Goal: Task Accomplishment & Management: Use online tool/utility

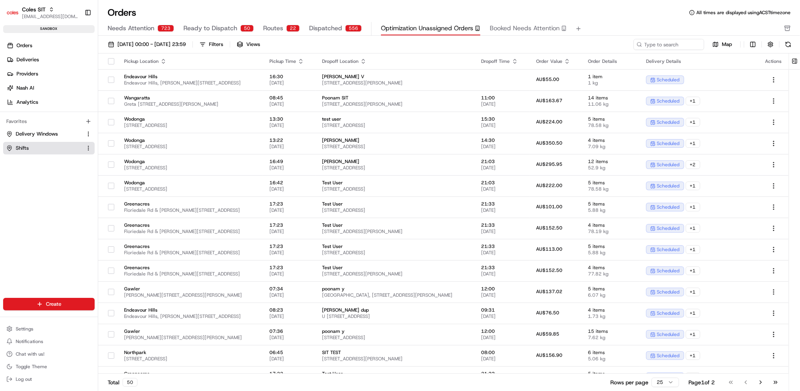
click at [64, 150] on link "Shifts" at bounding box center [44, 147] width 76 height 7
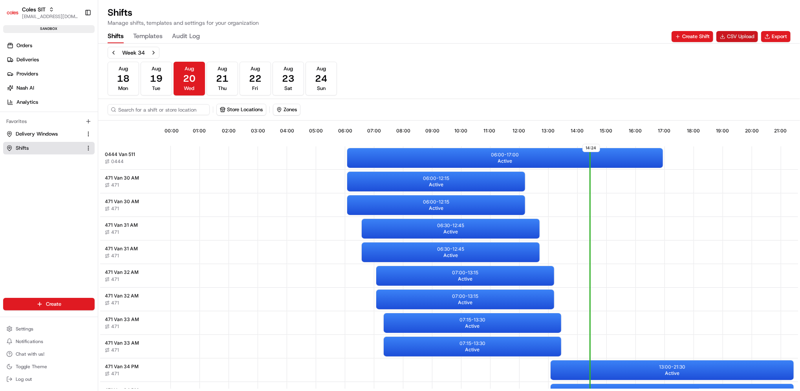
click at [745, 33] on button "CSV Upload" at bounding box center [737, 36] width 42 height 11
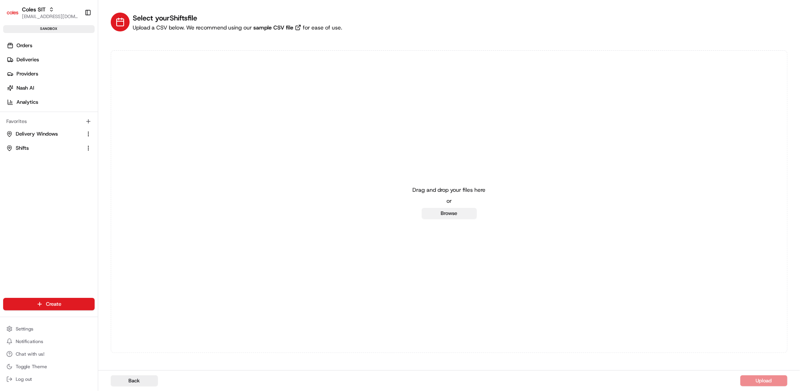
click at [452, 211] on button "Browse" at bounding box center [449, 213] width 55 height 11
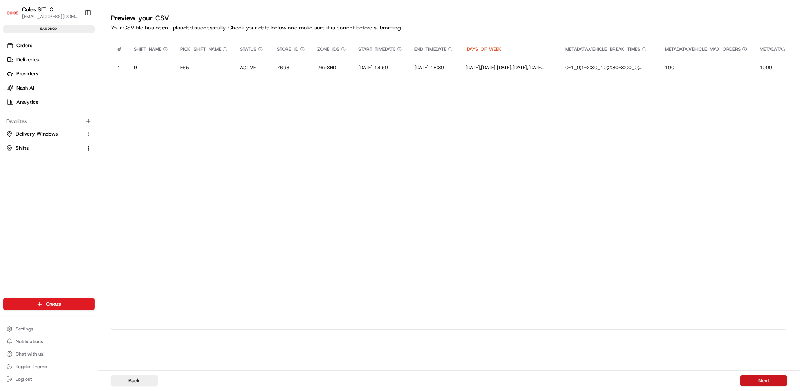
click at [755, 380] on button "Next" at bounding box center [763, 380] width 47 height 11
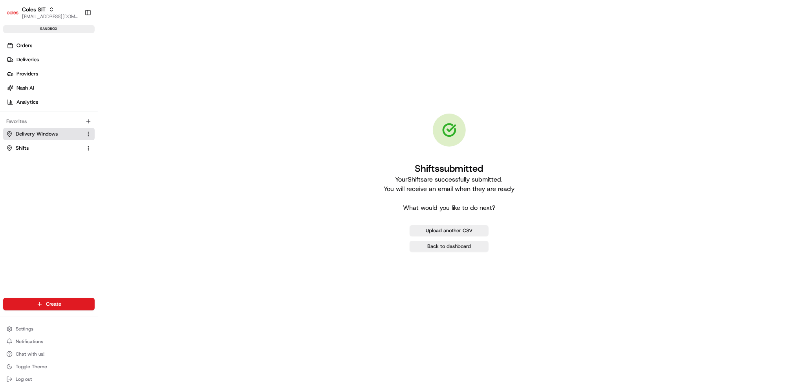
click at [37, 134] on span "Delivery Windows" at bounding box center [37, 133] width 42 height 7
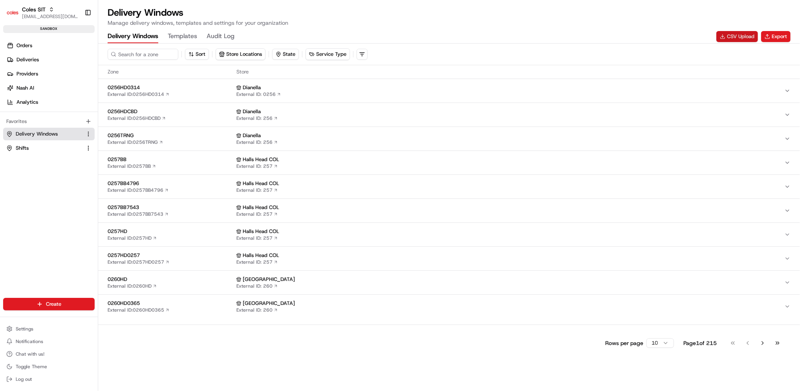
click at [743, 36] on button "CSV Upload" at bounding box center [737, 36] width 42 height 11
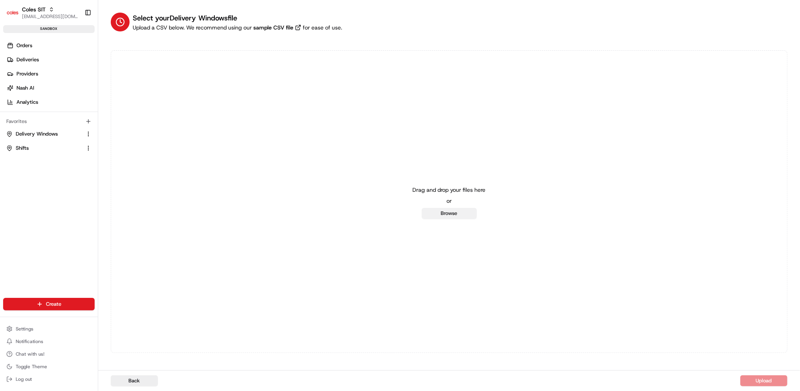
click at [457, 211] on button "Browse" at bounding box center [449, 213] width 55 height 11
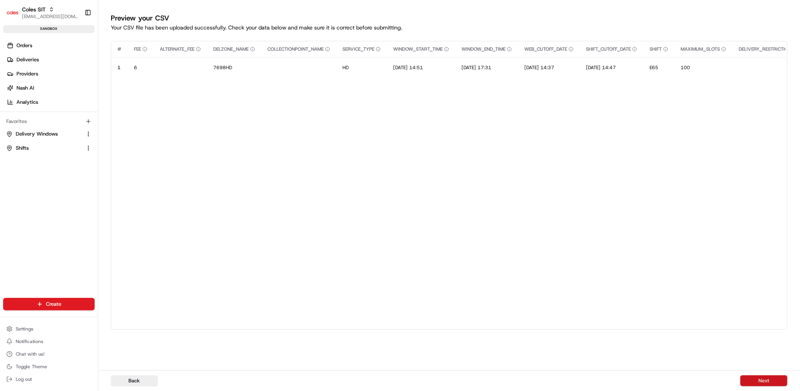
click at [766, 380] on button "Next" at bounding box center [763, 380] width 47 height 11
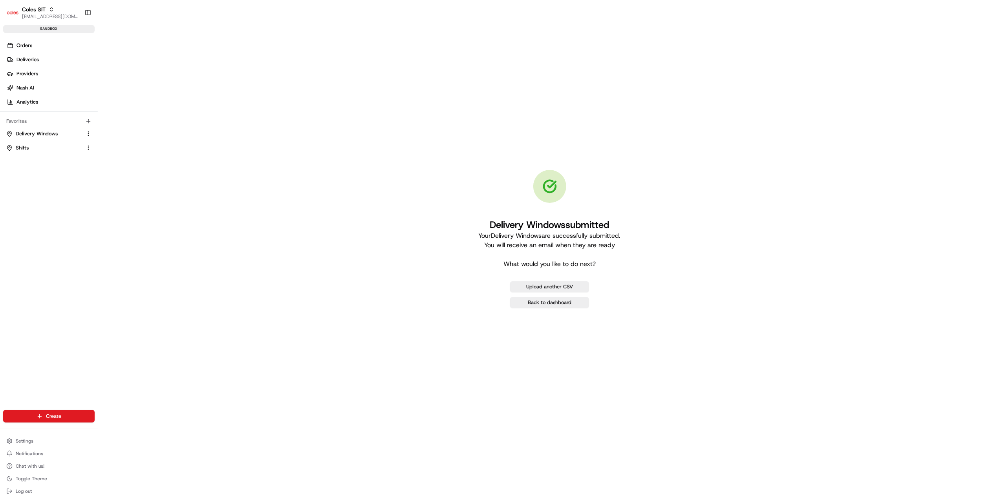
drag, startPoint x: 181, startPoint y: 74, endPoint x: 173, endPoint y: 73, distance: 8.3
click at [181, 74] on div "Delivery Windows submitted Your Delivery Windows are successfully submitted. Yo…" at bounding box center [549, 239] width 877 height 453
click at [22, 43] on span "Orders" at bounding box center [24, 45] width 16 height 7
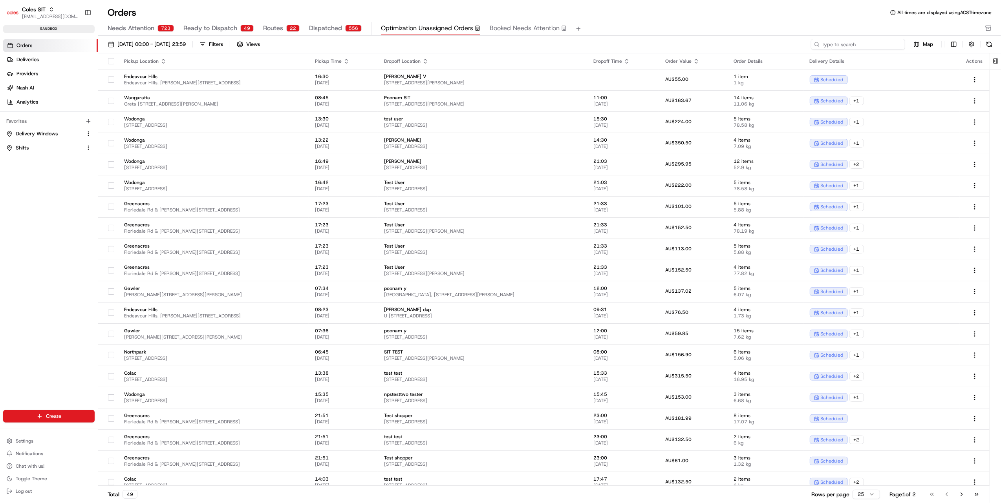
click at [799, 41] on input at bounding box center [858, 44] width 94 height 11
paste input "216608064"
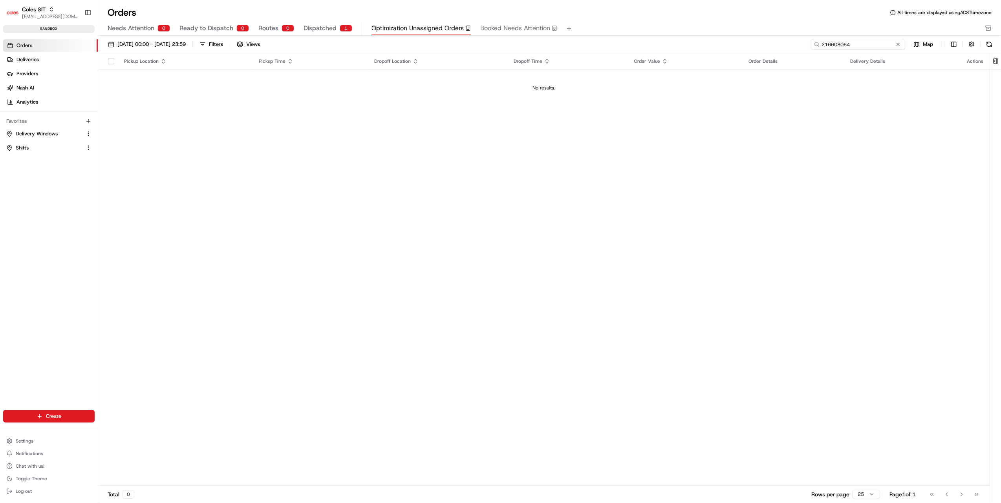
type input "216608064"
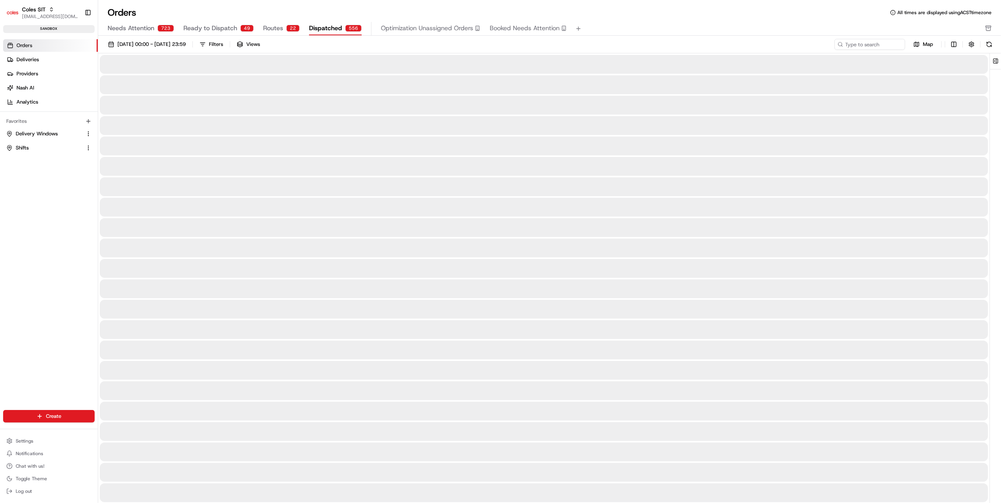
click at [327, 24] on span "Dispatched" at bounding box center [325, 28] width 33 height 9
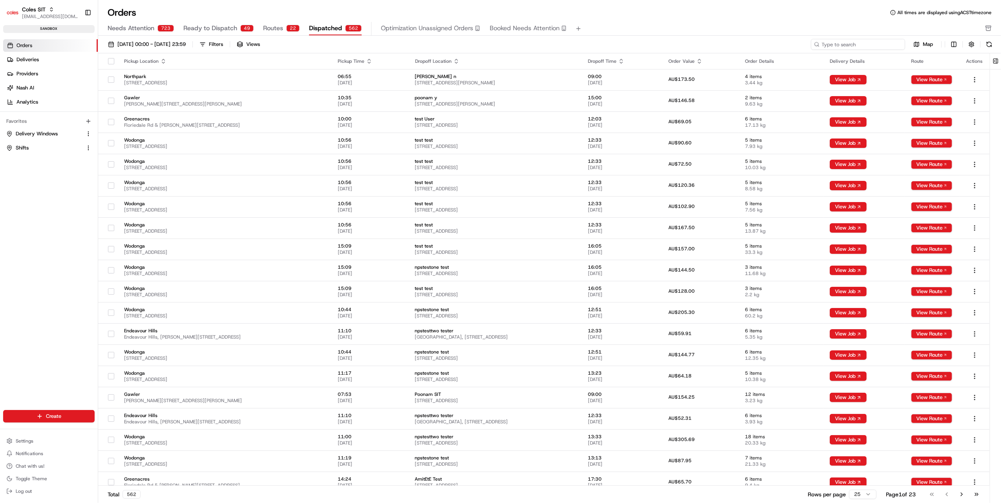
click at [799, 44] on input at bounding box center [858, 44] width 94 height 11
paste input "216608064"
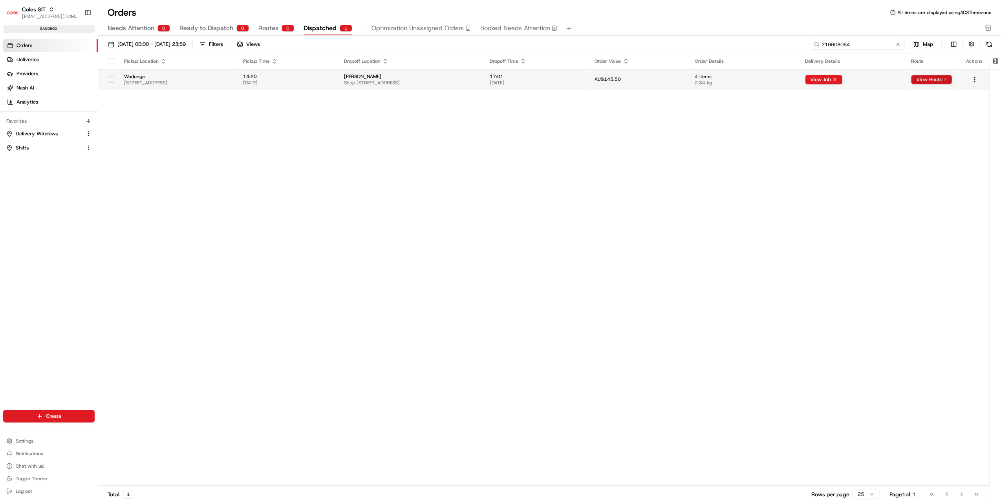
type input "216608064"
click at [799, 77] on button "View Route" at bounding box center [931, 79] width 41 height 9
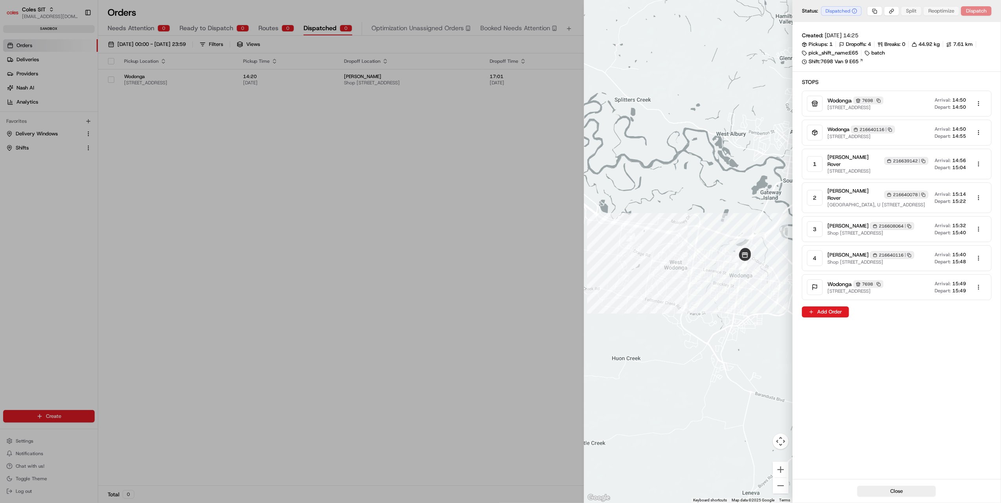
click at [799, 194] on rect "button" at bounding box center [924, 195] width 2 height 2
click at [799, 159] on icon "button" at bounding box center [923, 161] width 4 height 4
click at [799, 256] on icon "button" at bounding box center [909, 255] width 4 height 4
